Goal: Task Accomplishment & Management: Use online tool/utility

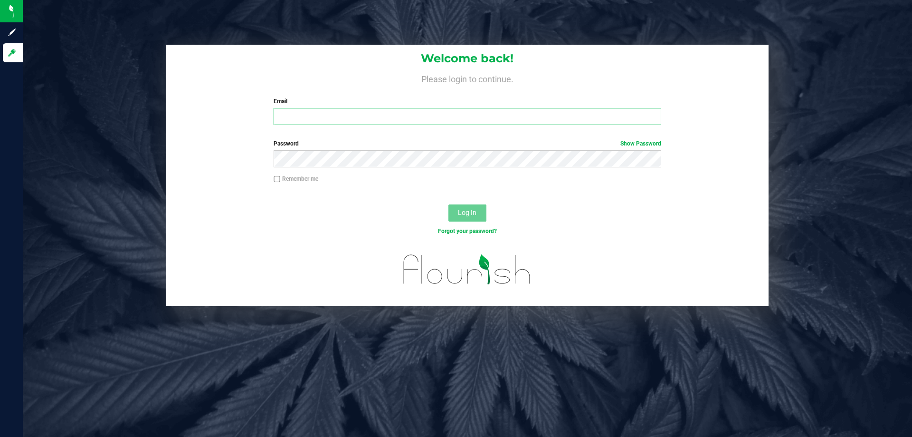
click at [281, 112] on input "Email" at bounding box center [467, 116] width 387 height 17
type input "[EMAIL_ADDRESS][DOMAIN_NAME]"
click at [421, 171] on div "Password Show Password" at bounding box center [467, 156] width 602 height 35
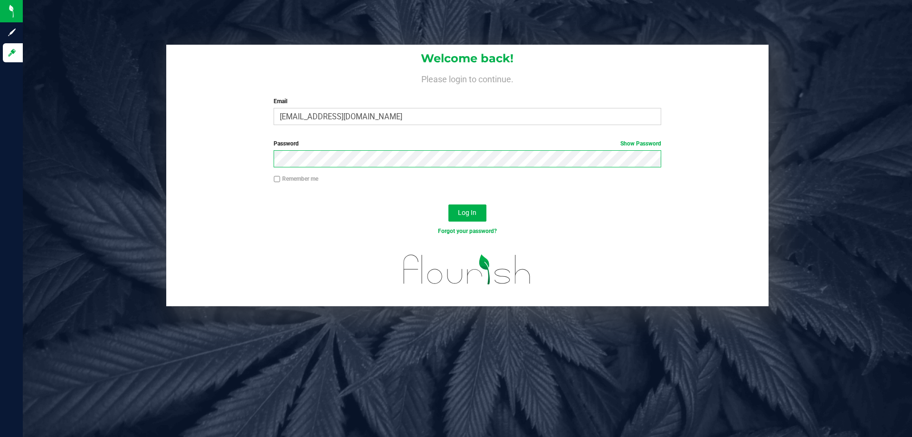
click at [448, 204] on button "Log In" at bounding box center [467, 212] width 38 height 17
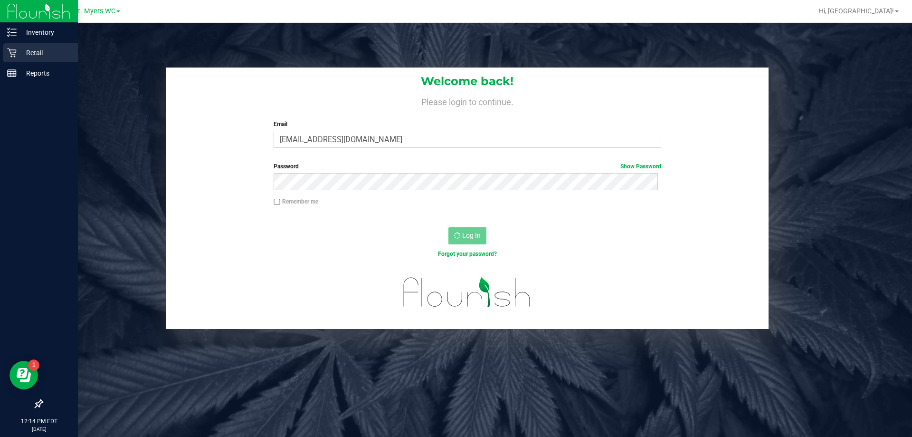
click at [42, 54] on p "Retail" at bounding box center [45, 52] width 57 height 11
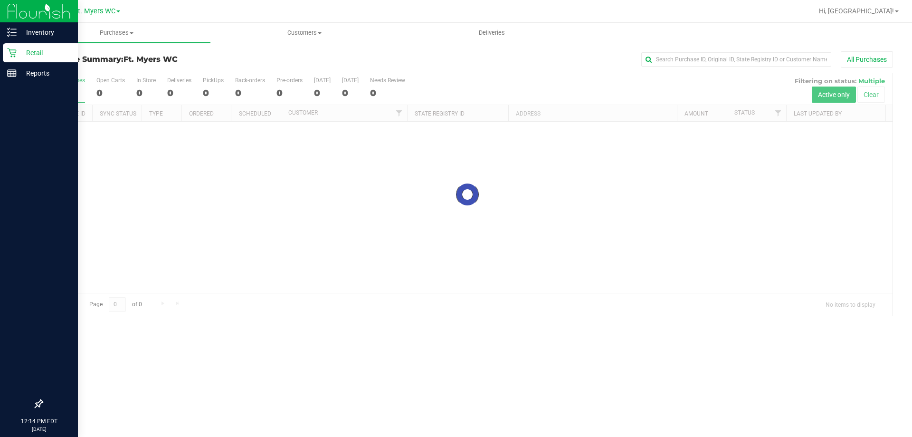
click at [46, 48] on p "Retail" at bounding box center [45, 52] width 57 height 11
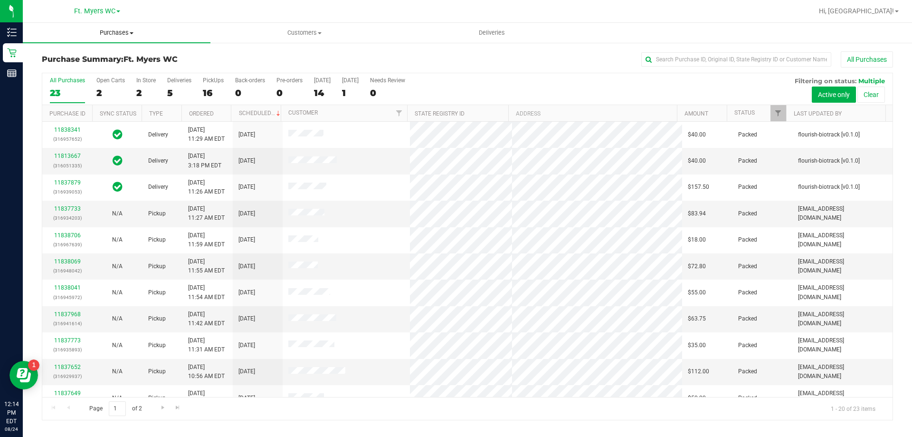
click at [134, 37] on uib-tab-heading "Purchases Summary of purchases Fulfillment All purchases" at bounding box center [117, 33] width 188 height 20
click at [47, 72] on span "Fulfillment" at bounding box center [52, 69] width 59 height 8
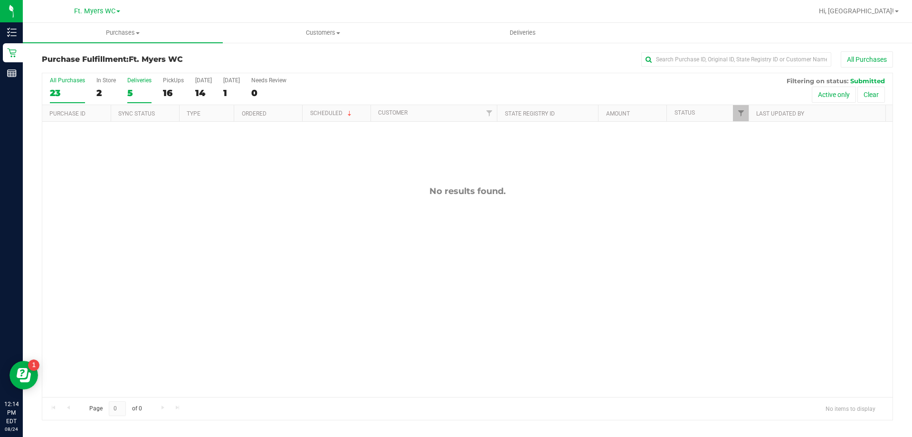
click at [132, 83] on div "Deliveries" at bounding box center [139, 80] width 24 height 7
click at [0, 0] on input "Deliveries 5" at bounding box center [0, 0] width 0 height 0
click at [145, 83] on div "Deliveries" at bounding box center [139, 80] width 24 height 7
click at [0, 0] on input "Deliveries 0" at bounding box center [0, 0] width 0 height 0
click at [106, 35] on span "Purchases" at bounding box center [123, 33] width 200 height 9
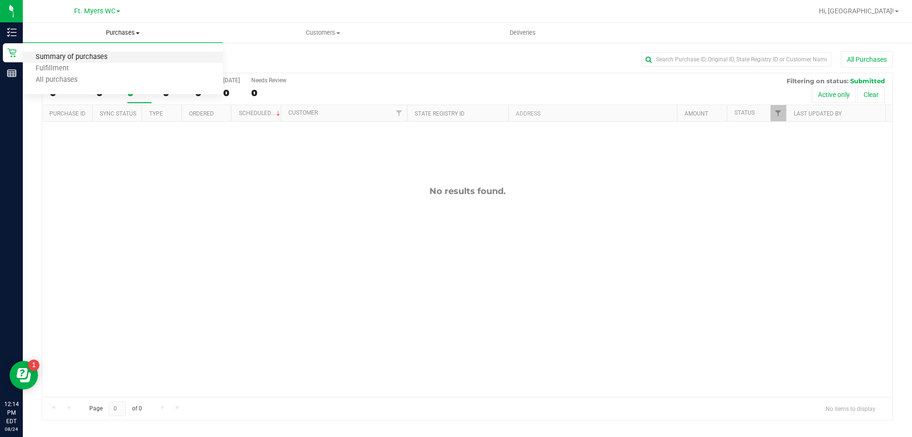
click at [67, 60] on span "Summary of purchases" at bounding box center [71, 57] width 97 height 8
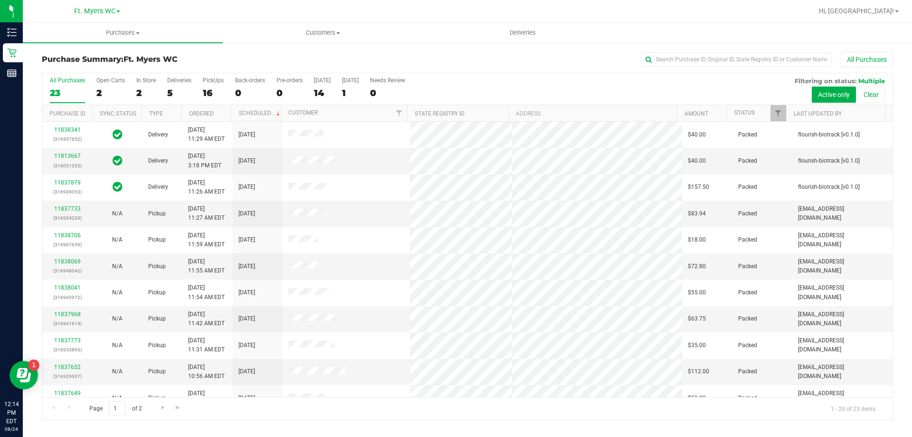
click at [185, 84] on label "Deliveries 5" at bounding box center [179, 90] width 24 height 26
click at [0, 0] on input "Deliveries 5" at bounding box center [0, 0] width 0 height 0
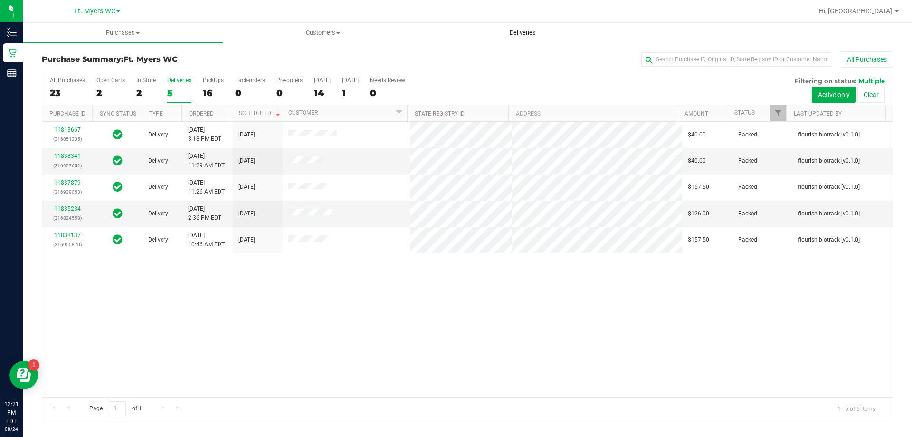
click at [506, 30] on span "Deliveries" at bounding box center [523, 33] width 52 height 9
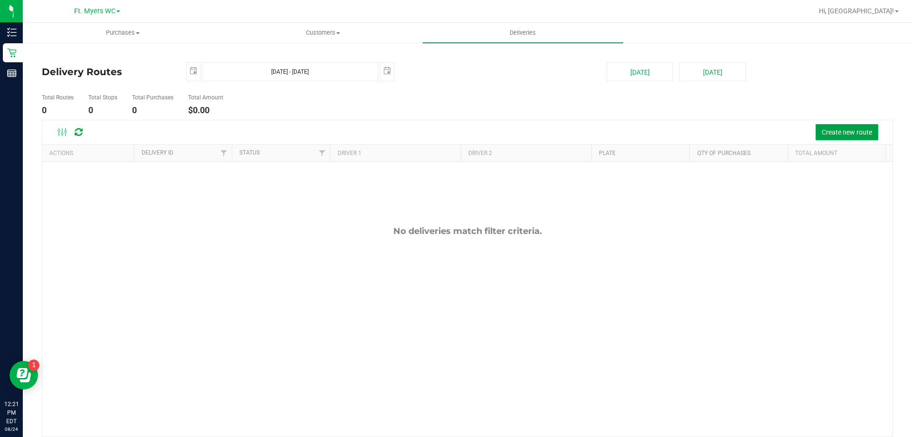
click at [858, 129] on span "Create new route" at bounding box center [847, 132] width 50 height 8
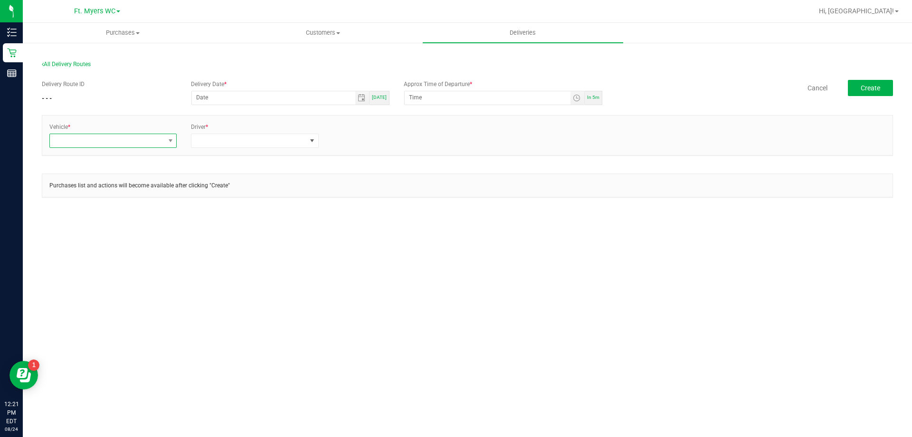
click at [163, 141] on span at bounding box center [107, 140] width 114 height 13
type input "s"
type input "r"
type input "06"
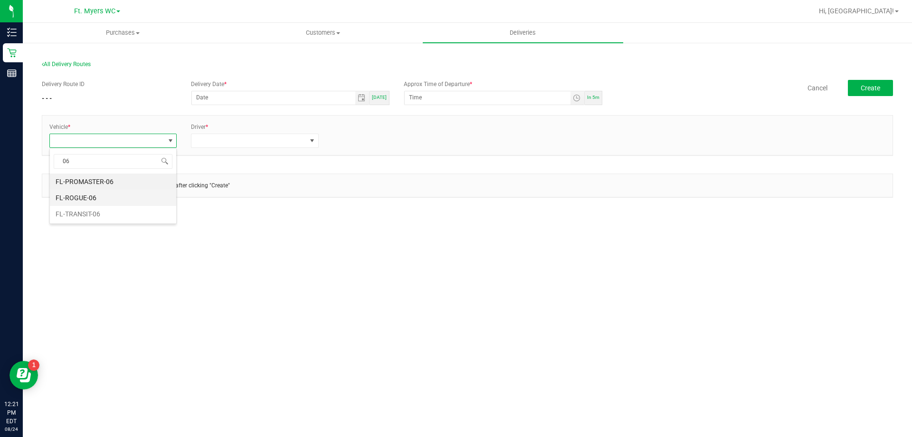
click at [122, 194] on li "FL-ROGUE-06" at bounding box center [113, 198] width 126 height 16
click at [222, 135] on span at bounding box center [248, 140] width 114 height 13
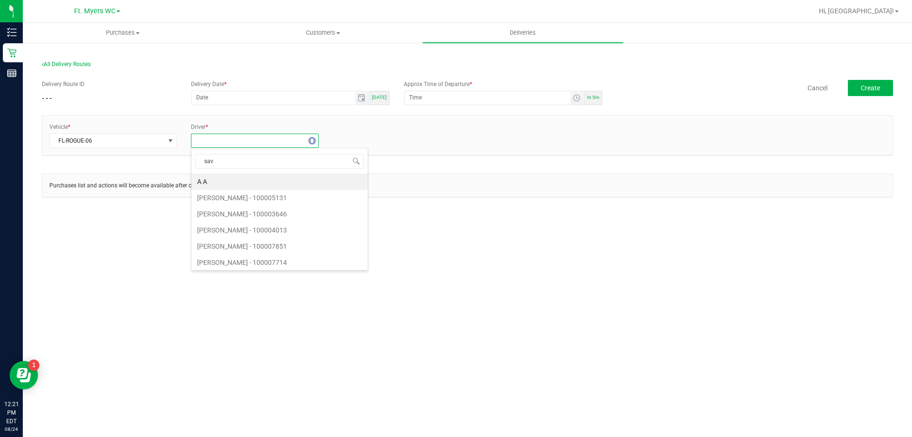
type input "sava"
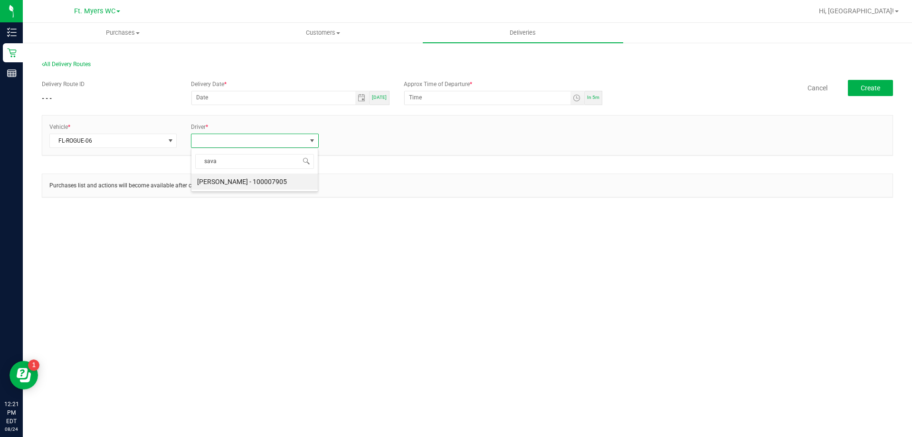
click at [290, 179] on li "Savannah Jones - 100007905" at bounding box center [254, 181] width 126 height 16
click at [354, 138] on link "+ Add Driver" at bounding box center [348, 137] width 31 height 7
click at [354, 140] on span at bounding box center [390, 140] width 114 height 13
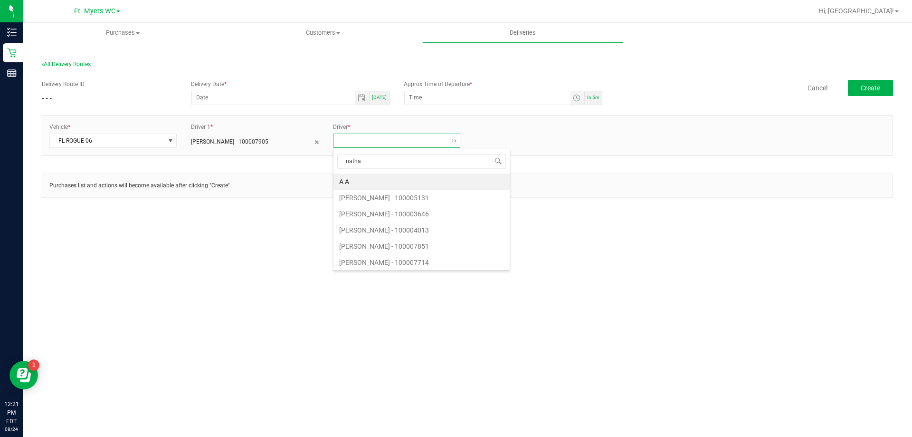
type input "nathan"
click at [394, 232] on li "Nathan Walker - 100007987" at bounding box center [396, 230] width 126 height 16
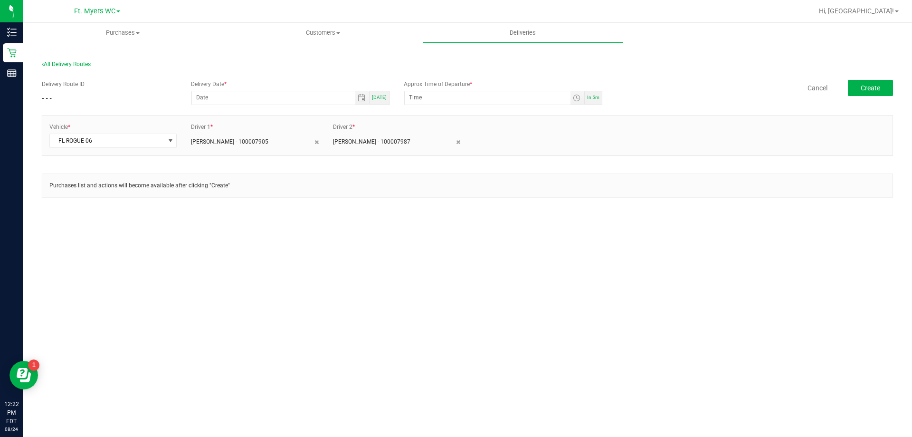
click at [298, 107] on div "Delivery Route ID - - - Delivery Date * Today Approx Time of Departure * In 5m …" at bounding box center [467, 143] width 851 height 141
click at [326, 89] on div "Delivery Date * Today" at bounding box center [290, 92] width 213 height 25
click at [377, 96] on span "Today" at bounding box center [379, 97] width 15 height 5
type input "[DATE]"
click at [506, 141] on div "Vehicle * FL-ROGUE-06 Driver 1 * Savannah Jones - 100007905 Driver 2 * Nathan W…" at bounding box center [467, 135] width 850 height 25
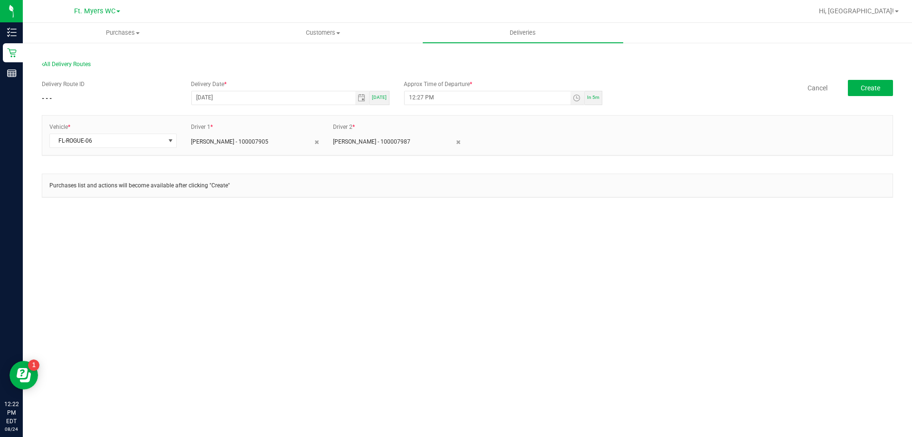
click at [515, 110] on div "Delivery Route ID - - - Delivery Date * 08/24/2025 Today Approx Time of Departu…" at bounding box center [467, 143] width 851 height 141
click at [509, 102] on input "12:27 PM" at bounding box center [488, 97] width 166 height 12
click at [429, 99] on input "12:27 PM" at bounding box center [488, 97] width 166 height 12
click at [423, 99] on input "12:27 PM" at bounding box center [488, 97] width 166 height 12
type input "12:45 PM"
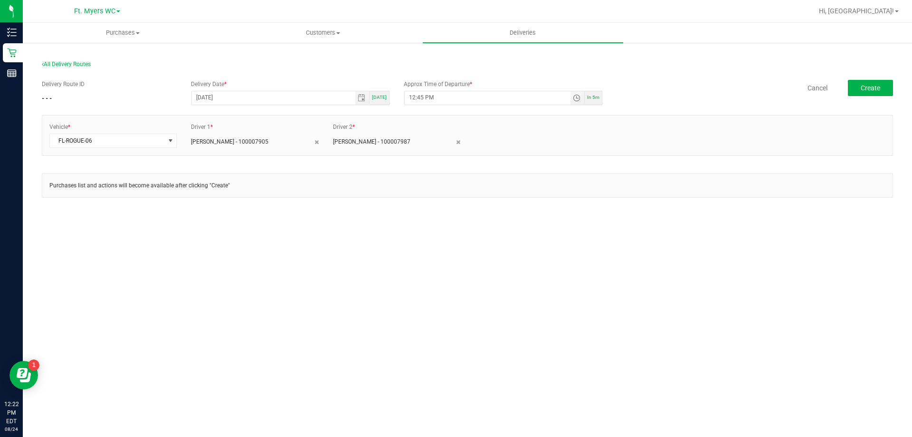
click at [554, 241] on div "Purchases Summary of purchases Fulfillment All purchases Customers All customer…" at bounding box center [467, 230] width 889 height 414
click at [870, 87] on span "Create" at bounding box center [870, 88] width 19 height 8
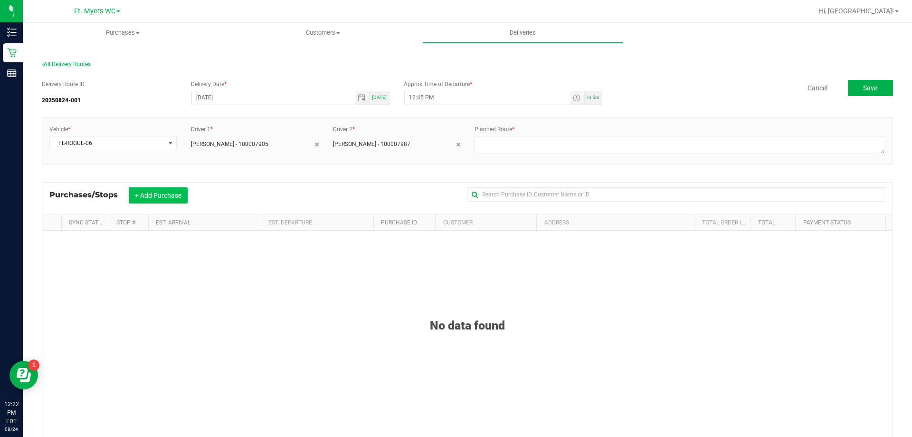
click at [152, 190] on button "+ Add Purchase" at bounding box center [158, 195] width 59 height 16
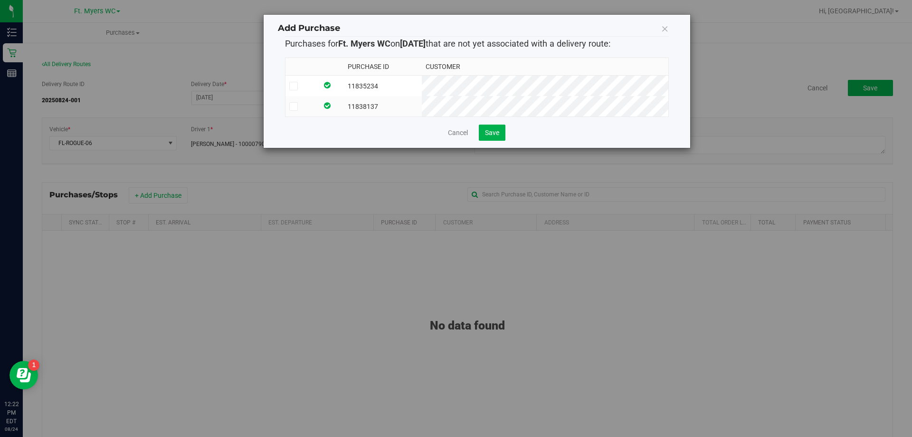
click at [422, 69] on th "Purchase ID" at bounding box center [383, 67] width 78 height 18
click at [422, 80] on td "11835234" at bounding box center [383, 86] width 78 height 21
click at [312, 111] on td at bounding box center [301, 106] width 32 height 20
click at [481, 140] on button "Save" at bounding box center [492, 132] width 27 height 16
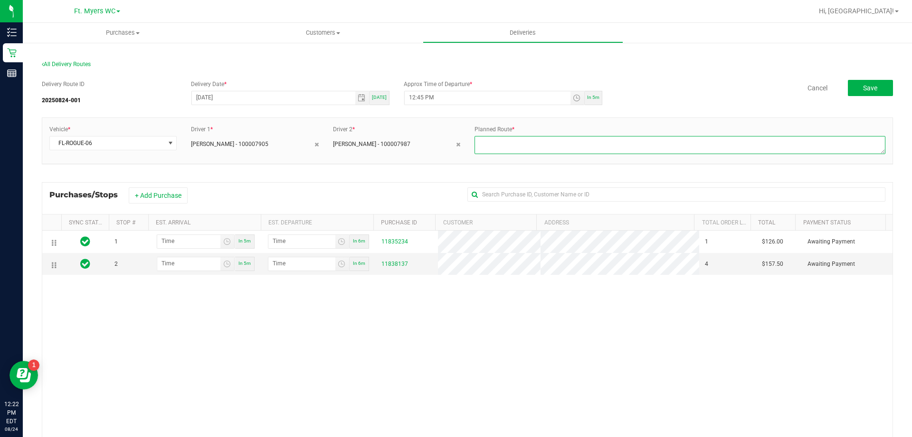
click at [503, 145] on textarea at bounding box center [680, 145] width 411 height 18
type textarea "1 of 1"
click at [607, 303] on div "1 In 5m In 6m 11835234 1 $126.00 Awaiting Payment 2 In 5m In 6m 11838137 4 $157…" at bounding box center [467, 367] width 850 height 275
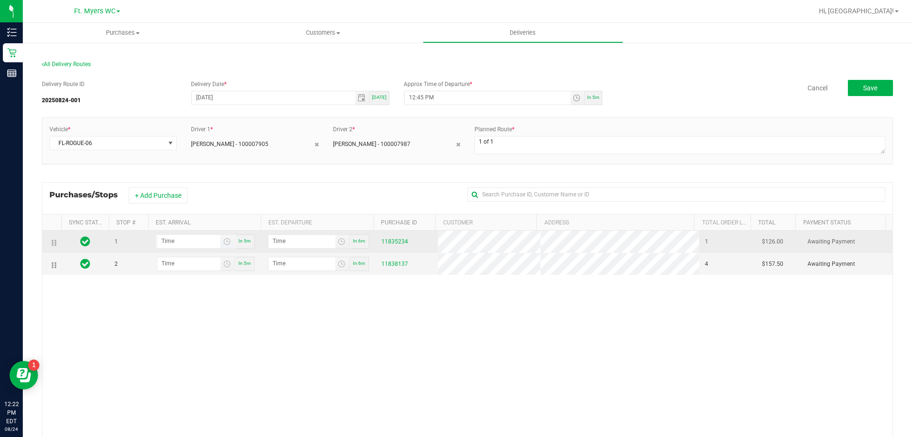
drag, startPoint x: 198, startPoint y: 254, endPoint x: 202, endPoint y: 246, distance: 8.5
click at [198, 253] on td "In 5m" at bounding box center [206, 264] width 114 height 22
type input "hour:minute AM"
click at [202, 246] on input "hour:minute AM" at bounding box center [188, 241] width 63 height 12
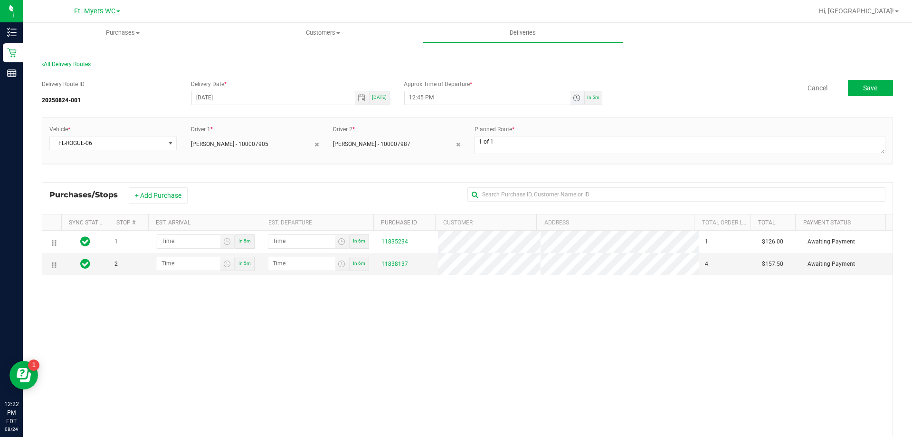
click at [419, 98] on input "12:45 PM" at bounding box center [488, 97] width 166 height 12
click at [415, 98] on input "12:45 PM" at bounding box center [488, 97] width 166 height 12
click at [413, 98] on input "12:45 PM" at bounding box center [488, 97] width 166 height 12
click at [406, 96] on input "12:45 PM" at bounding box center [488, 97] width 166 height 12
click at [411, 96] on input "10:00 PM" at bounding box center [488, 97] width 166 height 12
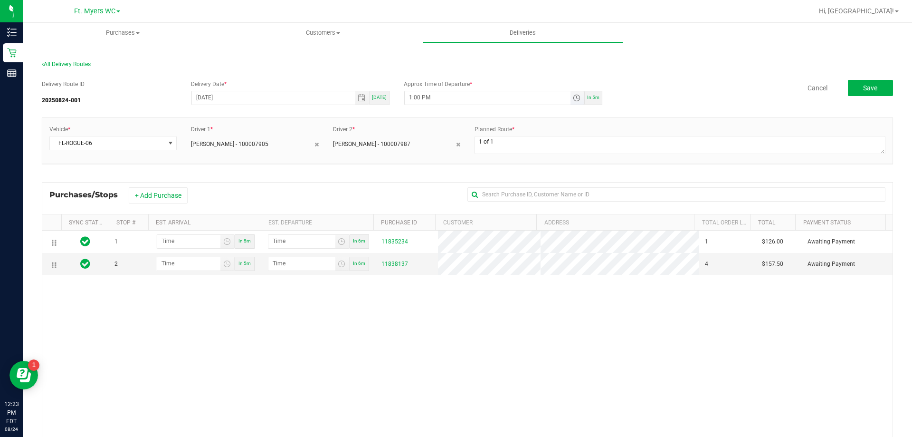
click at [454, 96] on input "1:00 PM" at bounding box center [488, 97] width 166 height 12
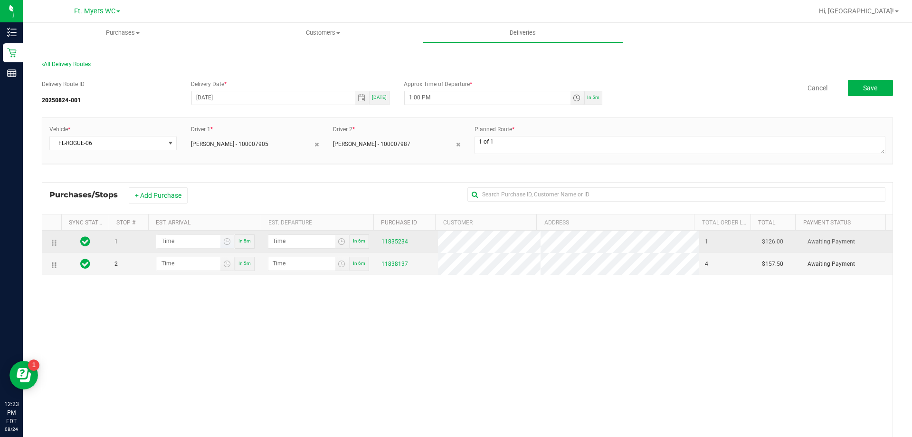
type input "1:00 PM"
click at [187, 238] on input "hour:minute AM" at bounding box center [188, 241] width 63 height 12
type input "1:00 AM"
type input "1:01 AM"
type input "1:05 AM"
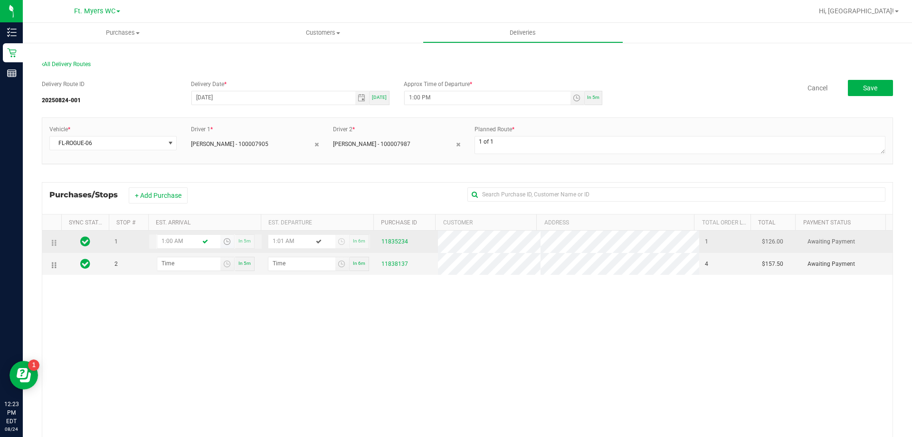
type input "1:06 AM"
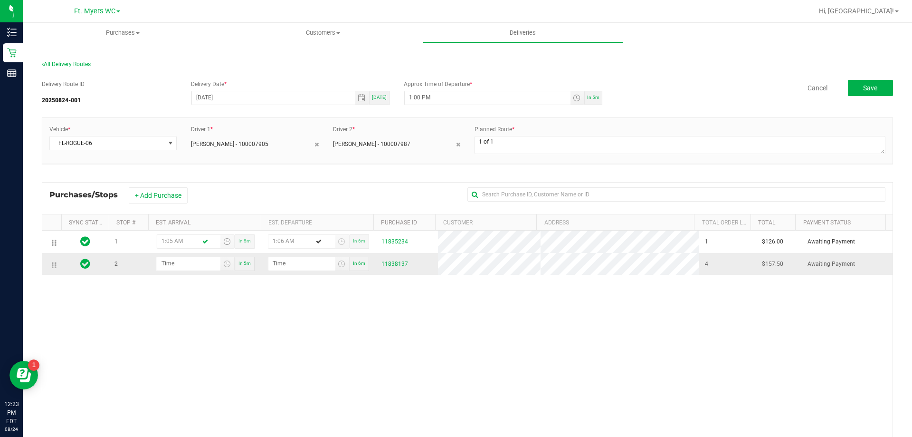
type input "1:05 PM"
type input "1:06 PM"
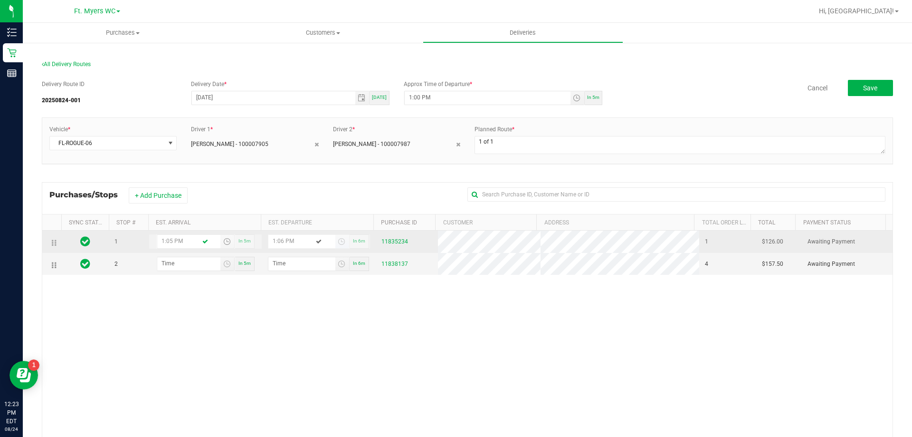
type input "1:05 PM"
click at [275, 241] on input "1:06 PM" at bounding box center [301, 241] width 67 height 12
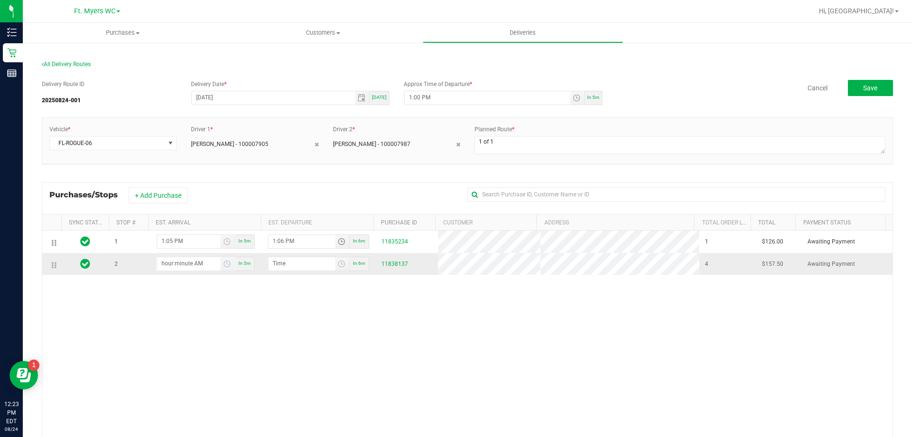
click at [193, 266] on input "hour:minute AM" at bounding box center [188, 263] width 63 height 12
type input "1:01 AM"
type input "1:02 AM"
type input "1:10 AM"
type input "1:11 AM"
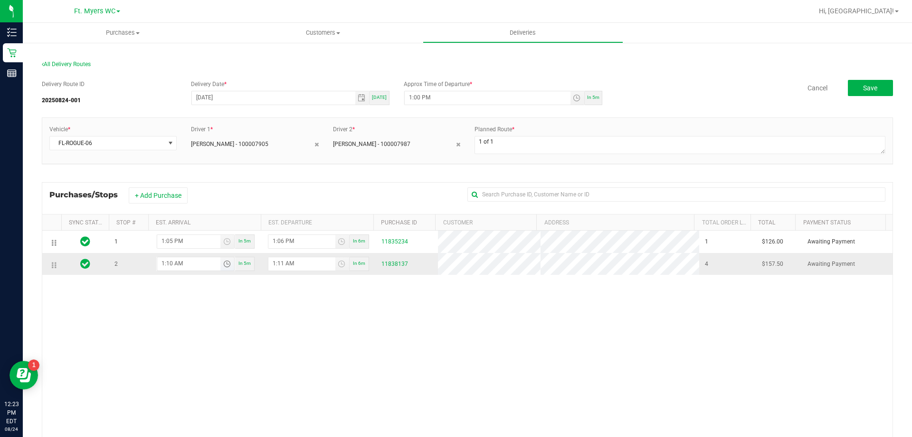
type input "1:10 PM"
type input "1:11 PM"
type input "1:10 PM"
click at [298, 288] on div "1 1:05 PM In 5m 1:06 PM In 6m 11835234 1 $126.00 Awaiting Payment 2 1:10 PM In …" at bounding box center [467, 367] width 850 height 275
click at [875, 82] on button "Save" at bounding box center [870, 88] width 45 height 16
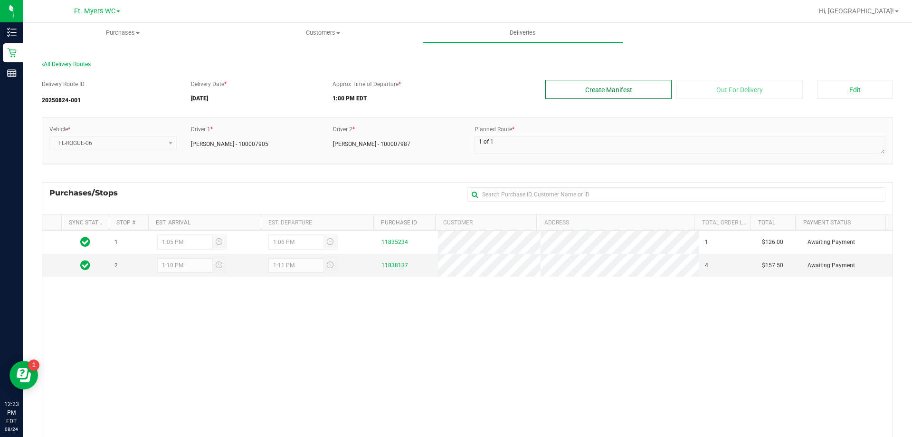
click at [625, 97] on button "Create Manifest" at bounding box center [608, 89] width 126 height 19
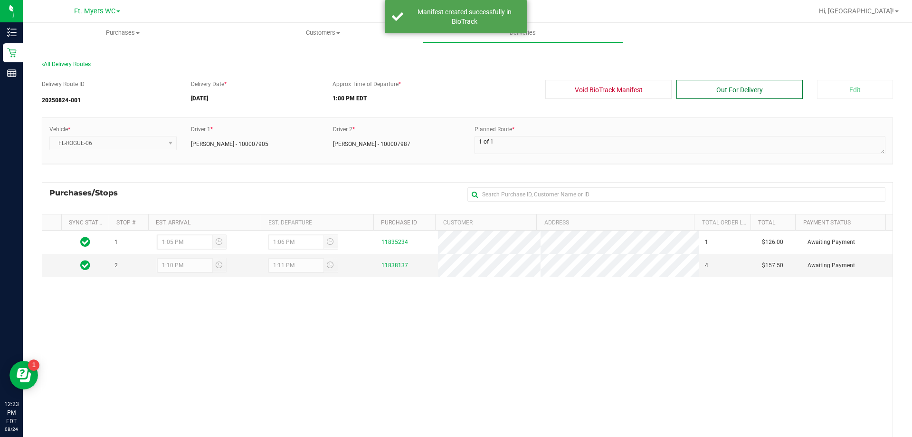
click at [753, 85] on button "Out For Delivery" at bounding box center [739, 89] width 126 height 19
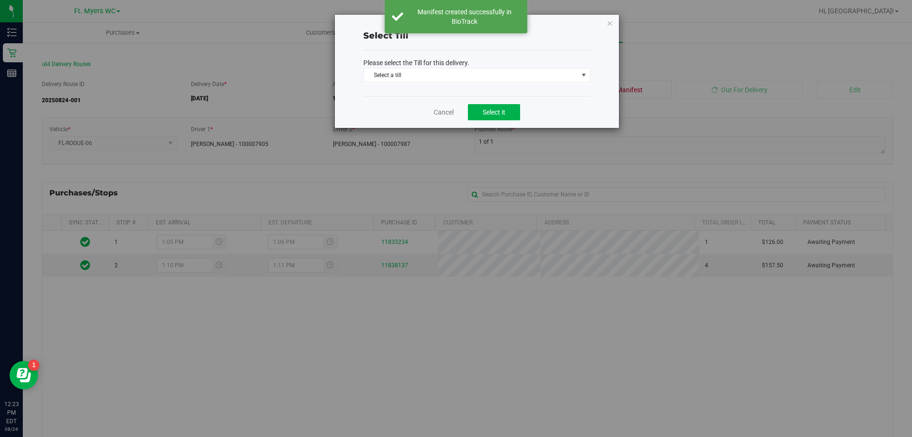
click at [533, 84] on div "Please select the Till for this delivery. Select a till Select a till BEN-KING …" at bounding box center [476, 73] width 227 height 46
click at [534, 78] on span "Select a till" at bounding box center [471, 74] width 214 height 13
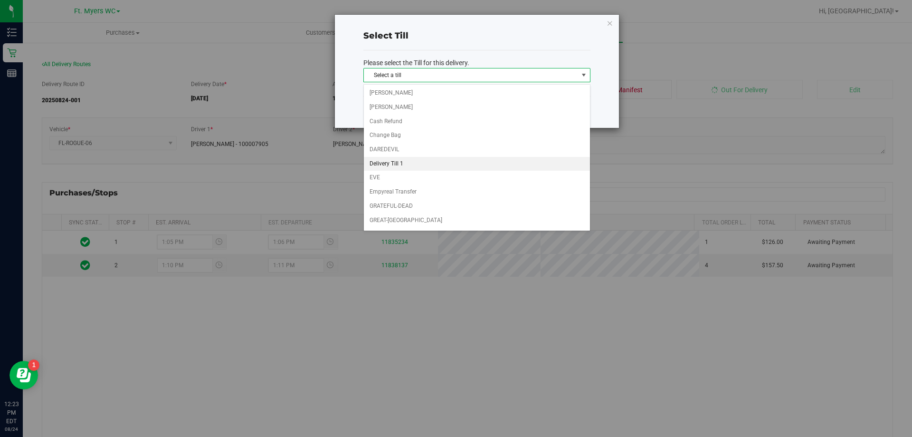
click at [420, 158] on li "Delivery Till 1" at bounding box center [477, 164] width 226 height 14
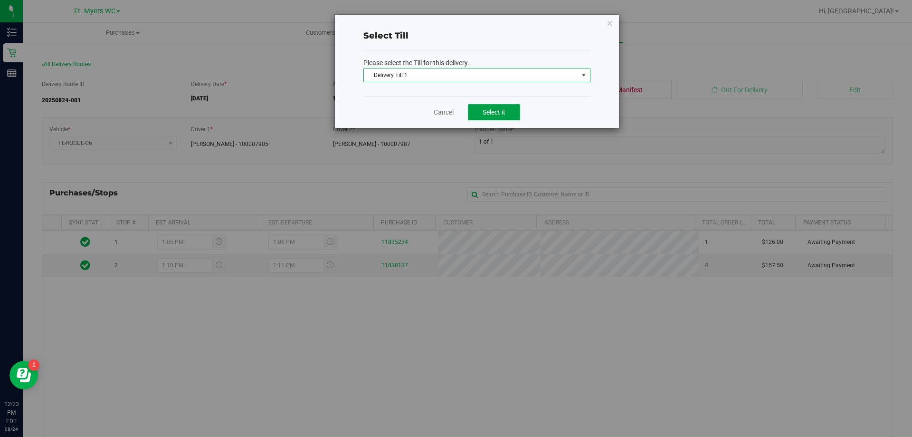
click at [499, 113] on span "Select it" at bounding box center [494, 112] width 23 height 8
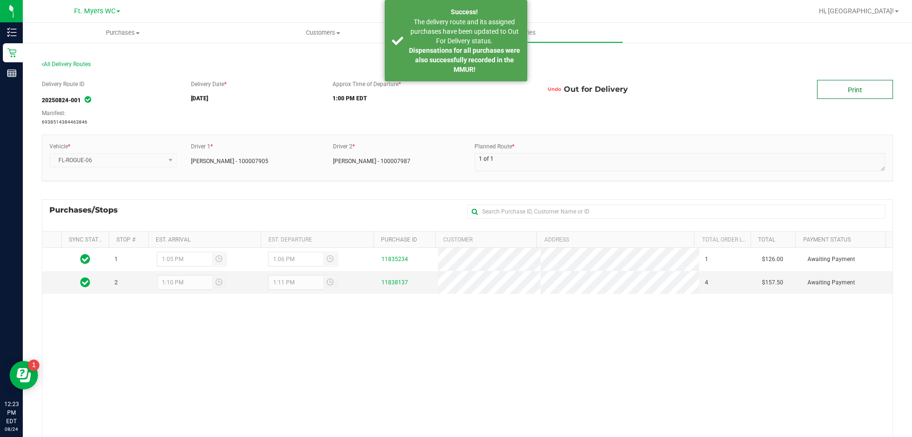
click at [826, 82] on link "Print" at bounding box center [855, 89] width 76 height 19
click at [244, 359] on div "1 1:05 PM 1:06 PM 11835234 1 $126.00 Awaiting Payment 2 1:10 PM 1:11 PM 1183813…" at bounding box center [467, 384] width 850 height 275
